Goal: Transaction & Acquisition: Purchase product/service

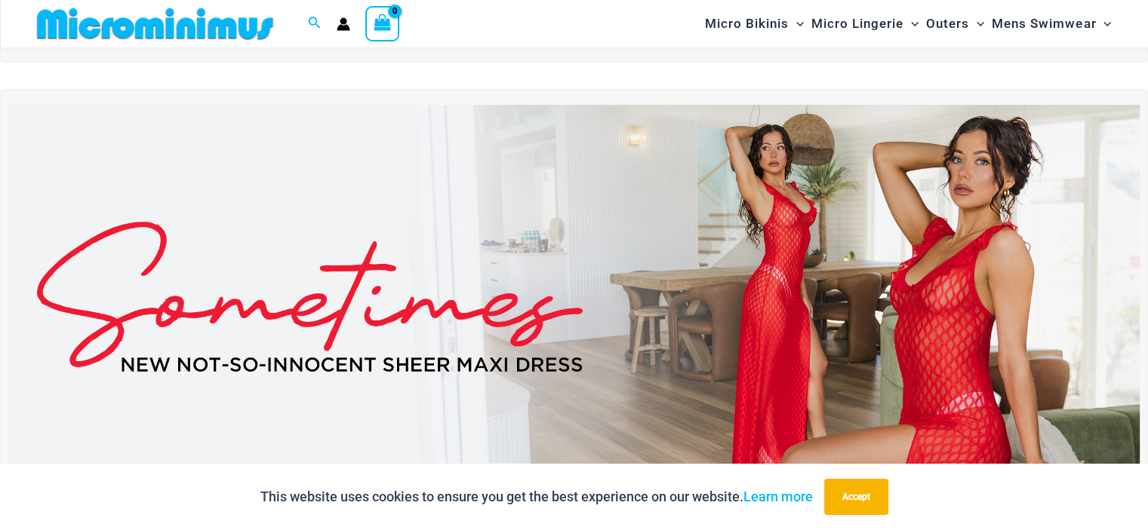
scroll to position [513, 0]
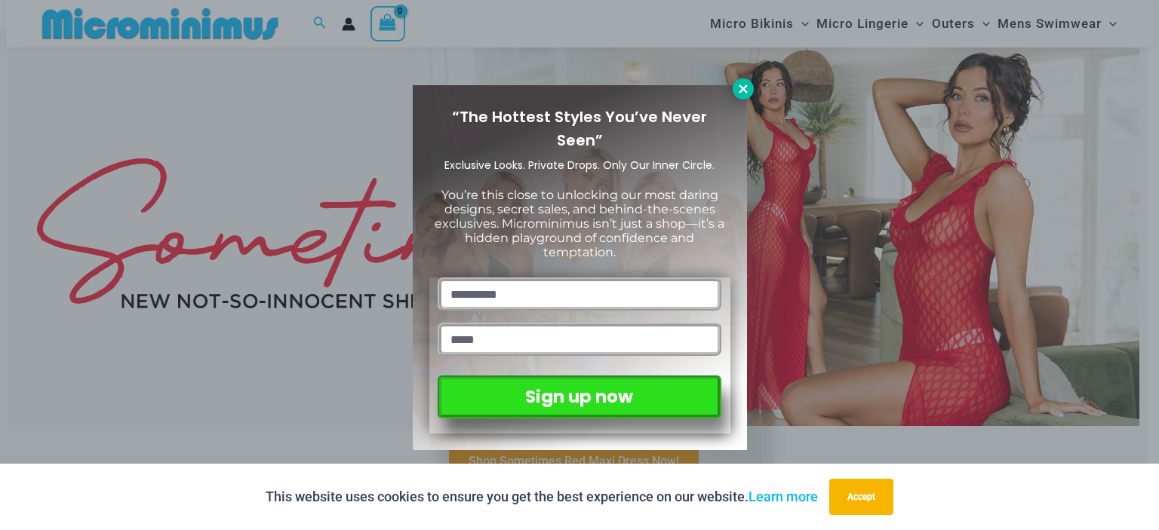
click at [742, 85] on icon at bounding box center [743, 89] width 14 height 14
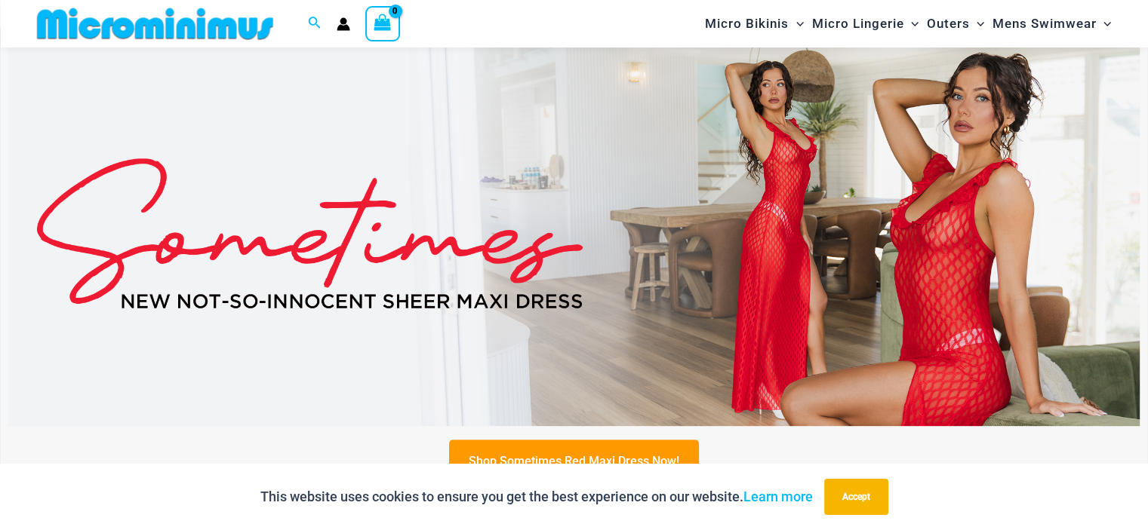
click at [742, 85] on img at bounding box center [573, 234] width 1131 height 384
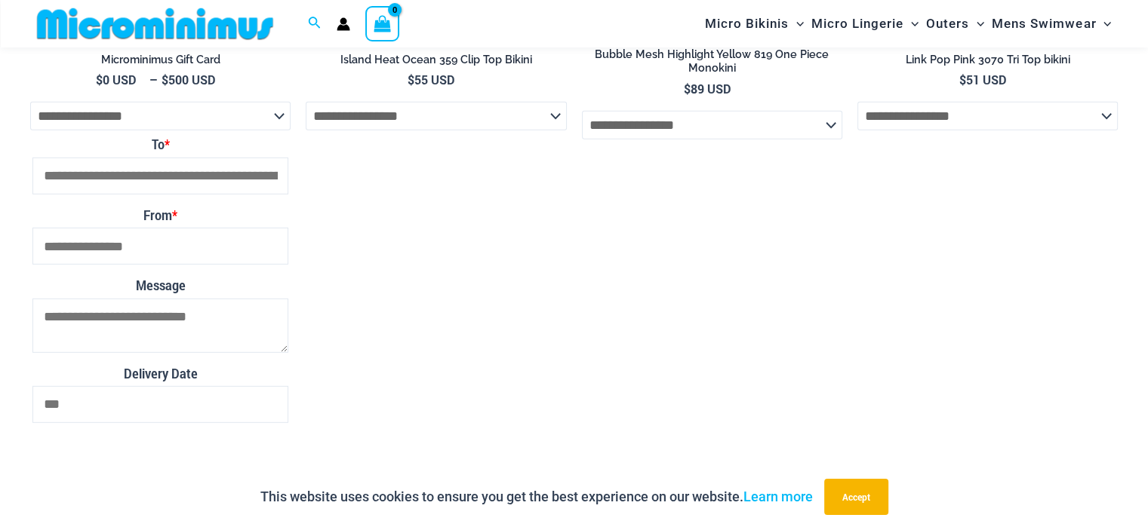
scroll to position [4339, 0]
